Goal: Check status: Check status

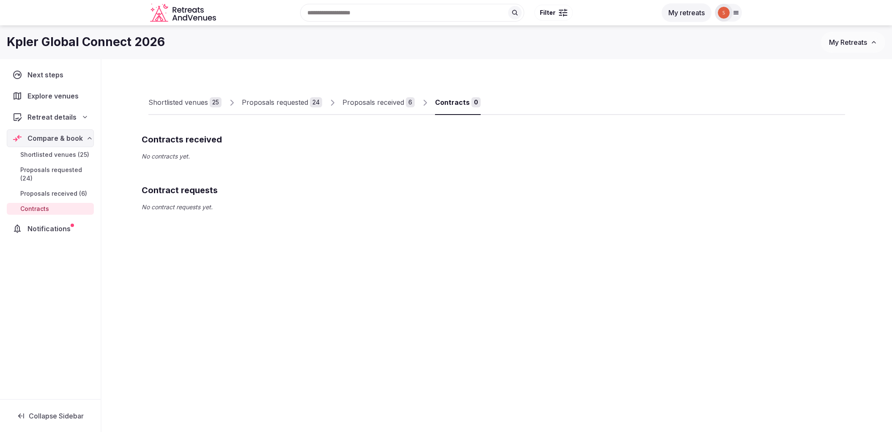
click at [364, 101] on div "Proposals received" at bounding box center [373, 102] width 62 height 10
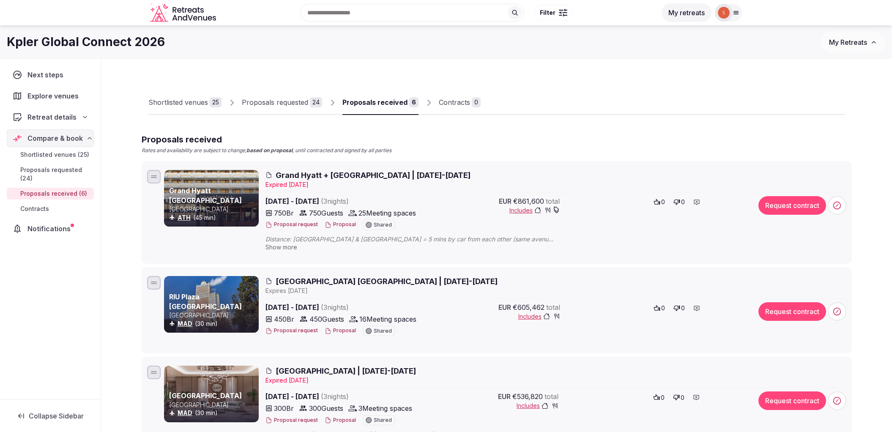
click at [336, 182] on div "Expire d Aug 18th, 2025" at bounding box center [555, 184] width 581 height 8
click at [346, 222] on button "Proposal" at bounding box center [340, 224] width 31 height 7
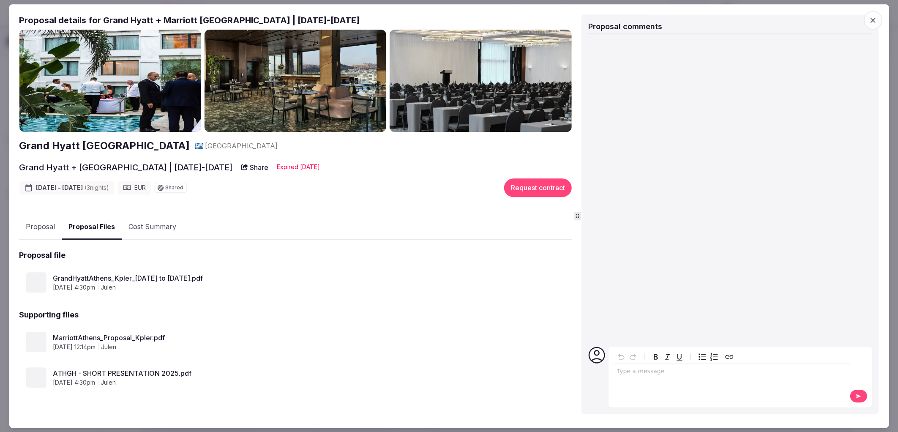
click at [106, 231] on button "Proposal Files" at bounding box center [92, 227] width 60 height 25
